Goal: Find specific page/section

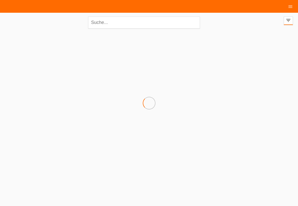
click at [152, 55] on div at bounding box center [149, 56] width 293 height 51
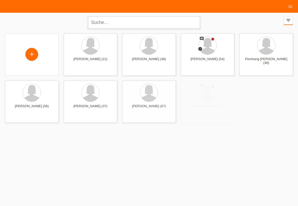
click at [130, 24] on input "text" at bounding box center [144, 23] width 112 height 12
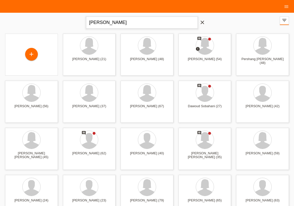
type input "[PERSON_NAME]"
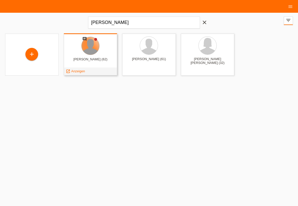
click at [90, 49] on div at bounding box center [91, 46] width 18 height 18
click at [79, 71] on span "Anzeigen" at bounding box center [78, 71] width 14 height 4
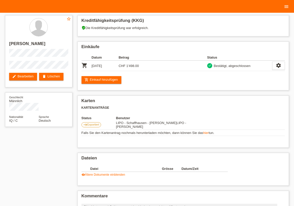
click at [287, 6] on icon "menu" at bounding box center [286, 6] width 5 height 5
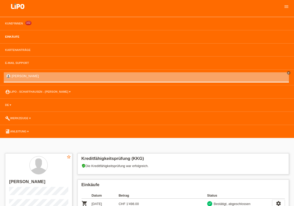
click at [14, 36] on link "Einkäufe" at bounding box center [12, 36] width 19 height 3
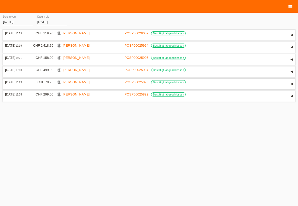
click at [291, 5] on icon "menu" at bounding box center [290, 6] width 5 height 5
